Goal: Check status: Check status

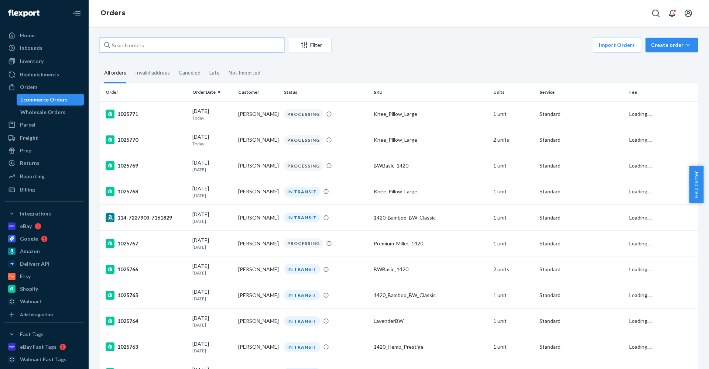
click at [175, 42] on input "text" at bounding box center [192, 45] width 185 height 15
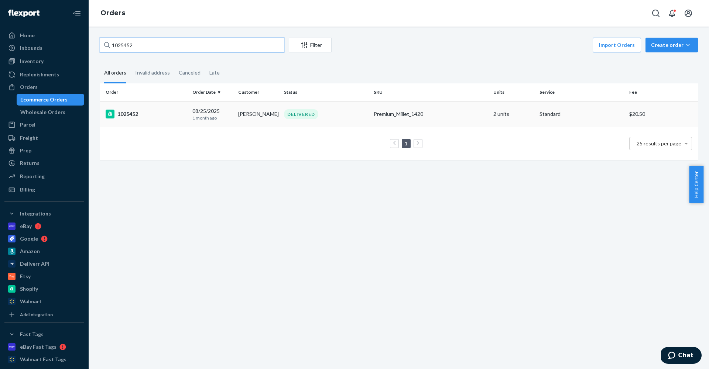
type input "1025452"
click at [204, 111] on div "[DATE] [DATE]" at bounding box center [212, 114] width 40 height 14
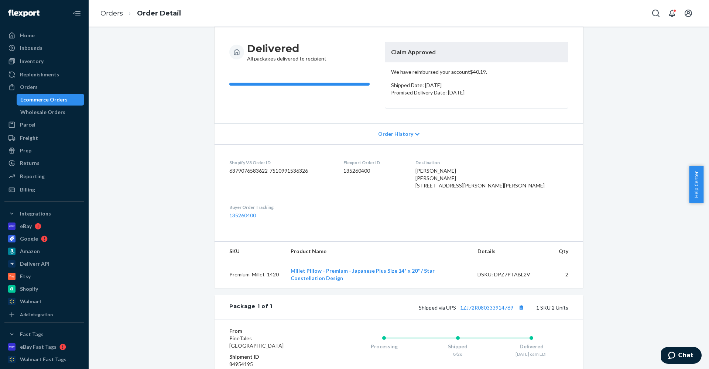
scroll to position [170, 0]
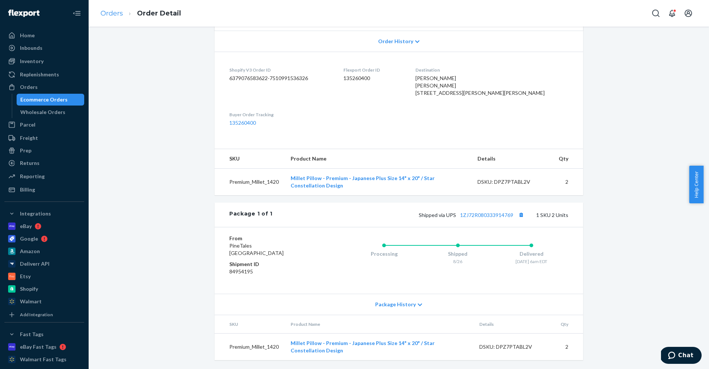
click at [109, 11] on link "Orders" at bounding box center [111, 13] width 23 height 8
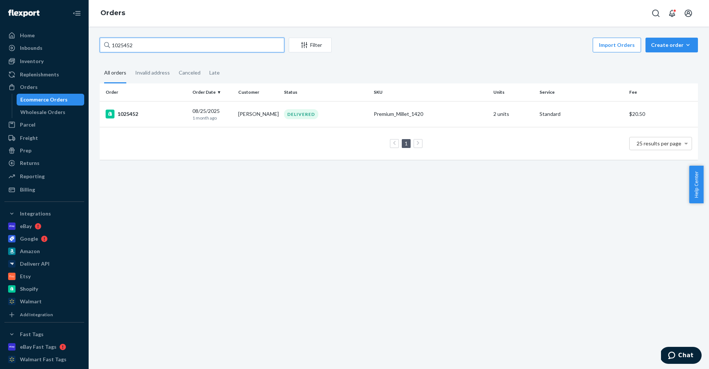
click at [143, 39] on input "1025452" at bounding box center [192, 45] width 185 height 15
click at [143, 48] on input "1025452" at bounding box center [192, 45] width 185 height 15
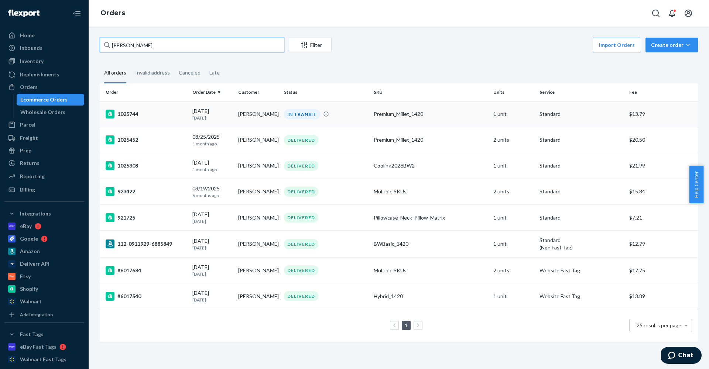
type input "[PERSON_NAME]"
click at [183, 111] on div "1025744" at bounding box center [146, 114] width 81 height 9
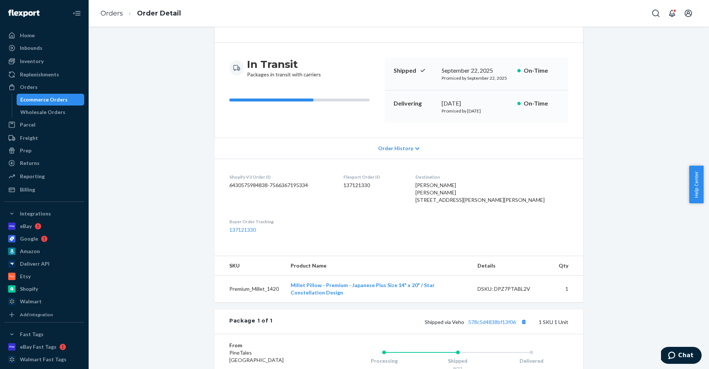
scroll to position [121, 0]
